Goal: Task Accomplishment & Management: Manage account settings

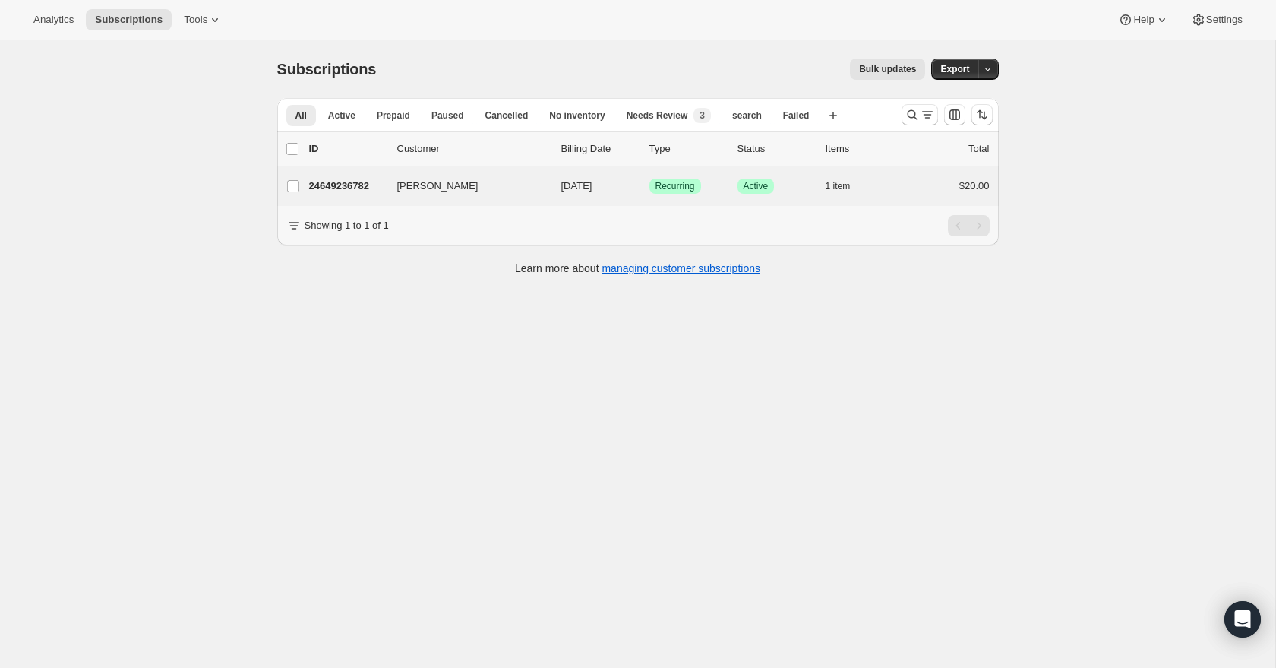
click at [345, 197] on div "[PERSON_NAME] 24649236782 [PERSON_NAME] [DATE] Success Recurring Success Active…" at bounding box center [638, 186] width 722 height 40
click at [346, 191] on p "24649236782" at bounding box center [347, 186] width 76 height 15
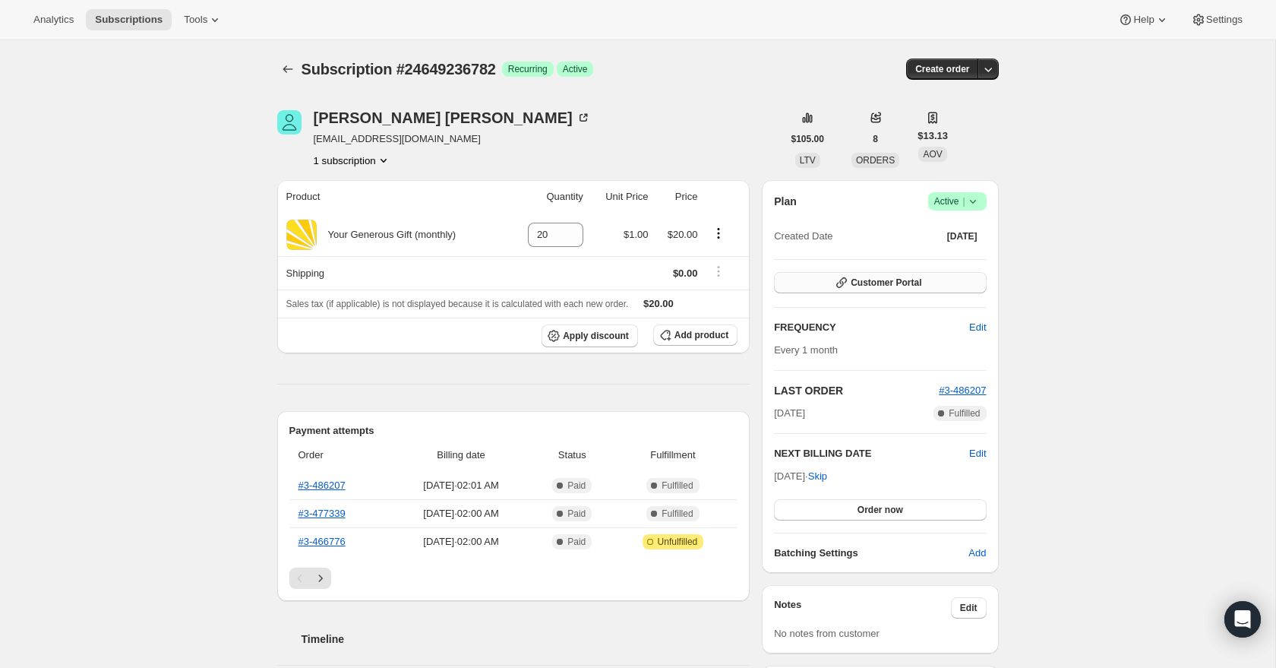
click at [892, 289] on button "Customer Portal" at bounding box center [880, 282] width 212 height 21
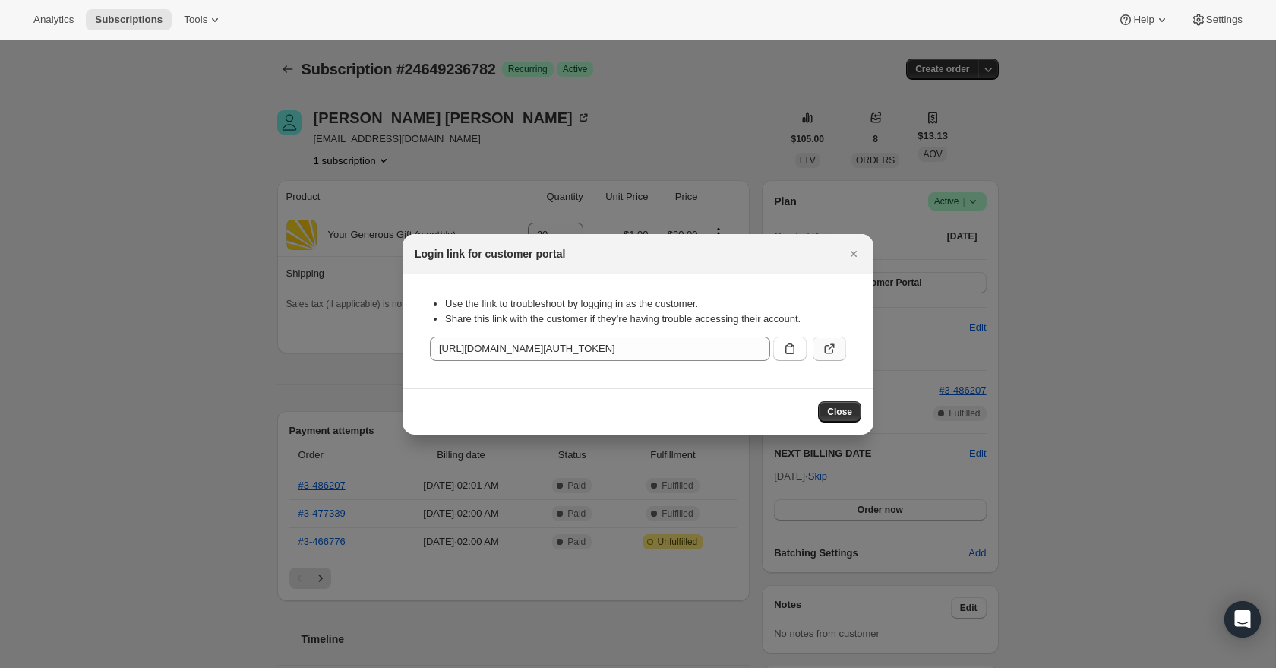
click at [830, 351] on icon ":r2o:" at bounding box center [829, 348] width 15 height 15
click at [833, 346] on icon ":r2o:" at bounding box center [829, 348] width 15 height 15
click at [791, 346] on icon ":r2o:" at bounding box center [789, 348] width 9 height 11
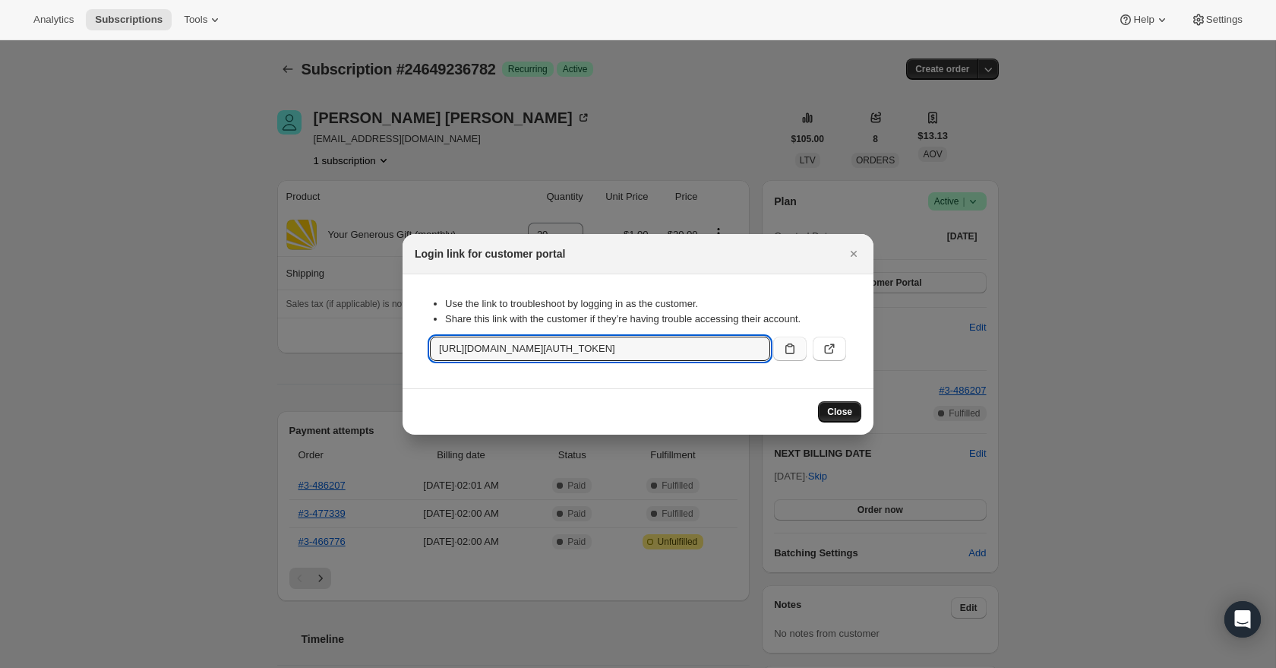
click at [827, 416] on span "Close" at bounding box center [839, 412] width 25 height 12
click at [826, 416] on div "Login link for customer portal Use the link to troubleshoot by logging in as th…" at bounding box center [638, 334] width 471 height 201
